Goal: Contribute content

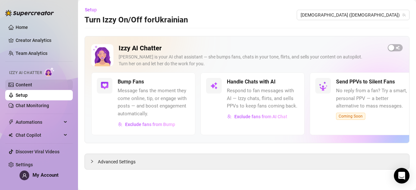
click at [32, 85] on link "Content" at bounding box center [24, 84] width 17 height 5
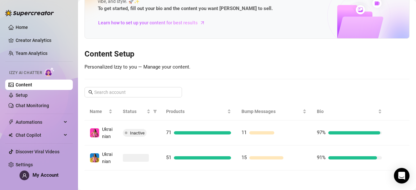
scroll to position [46, 0]
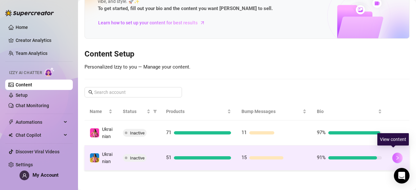
click at [394, 157] on button "button" at bounding box center [397, 158] width 10 height 10
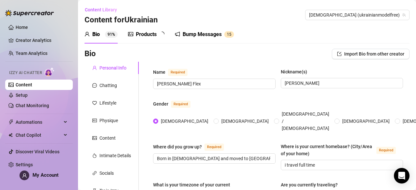
radio input "true"
type input "August 4th, 1991"
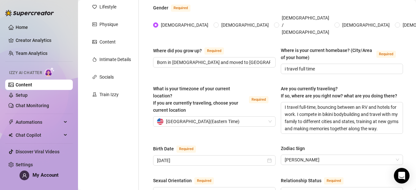
scroll to position [114, 0]
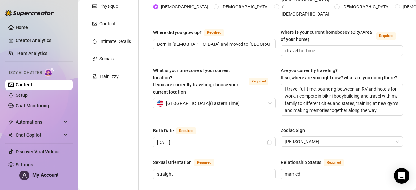
drag, startPoint x: 115, startPoint y: 78, endPoint x: 237, endPoint y: 115, distance: 127.3
click at [115, 78] on div "Train Izzy" at bounding box center [108, 76] width 19 height 7
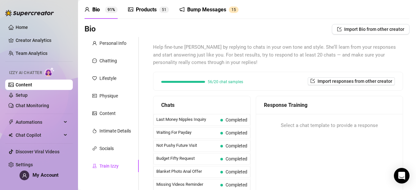
scroll to position [0, 0]
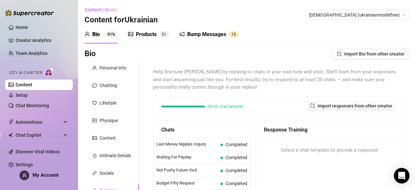
drag, startPoint x: 143, startPoint y: 35, endPoint x: 155, endPoint y: 33, distance: 12.5
click at [146, 31] on div "Products" at bounding box center [146, 35] width 21 height 8
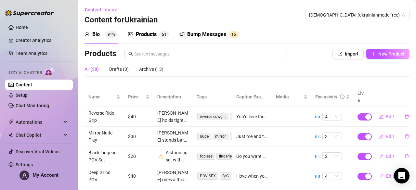
click at [155, 33] on div "Products" at bounding box center [146, 35] width 21 height 8
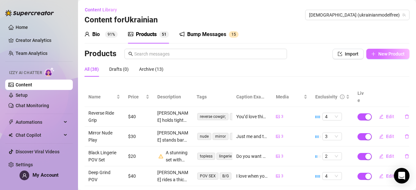
click at [371, 55] on icon "plus" at bounding box center [373, 54] width 5 height 5
type textarea "Type your message here..."
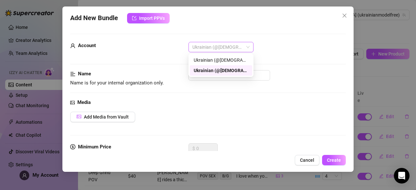
click at [249, 49] on span "Ukrainian (@ukrainianmodelfree)" at bounding box center [220, 47] width 57 height 10
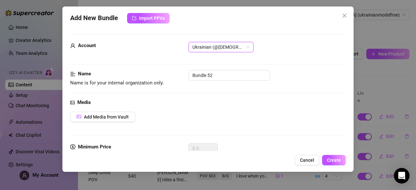
click at [249, 49] on span "Ukrainian (@ukrainianmodelfree)" at bounding box center [220, 47] width 57 height 10
click at [280, 61] on div "Account Ukrainian (@ukrainianmodelfree) Ukrainian (@ukrainianmodelfree)" at bounding box center [207, 56] width 275 height 28
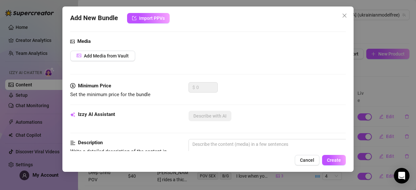
scroll to position [61, 0]
click at [124, 54] on span "Add Media from Vault" at bounding box center [106, 55] width 45 height 5
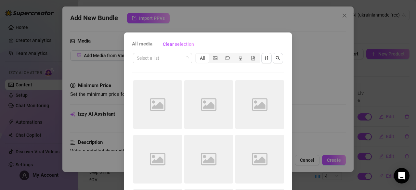
scroll to position [0, 0]
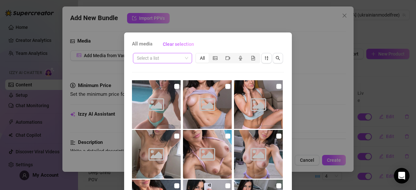
click at [186, 57] on div "Select a list" at bounding box center [162, 58] width 59 height 10
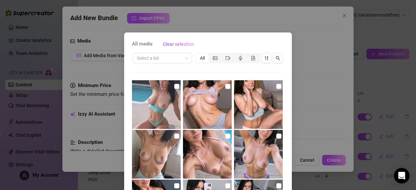
click at [301, 78] on div "All media Clear selection Select a list All Cancel OK" at bounding box center [208, 95] width 416 height 190
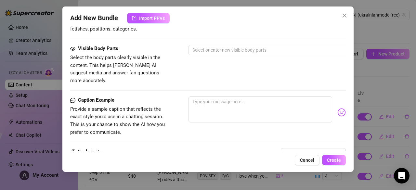
scroll to position [331, 0]
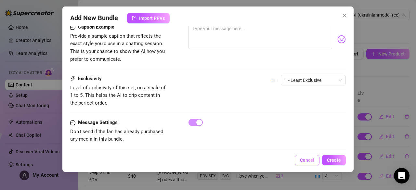
click at [300, 159] on button "Cancel" at bounding box center [307, 160] width 25 height 10
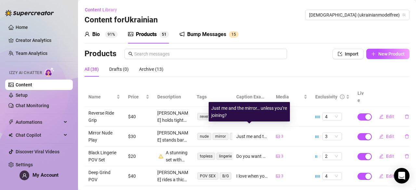
scroll to position [0, 0]
